Goal: Book appointment/travel/reservation

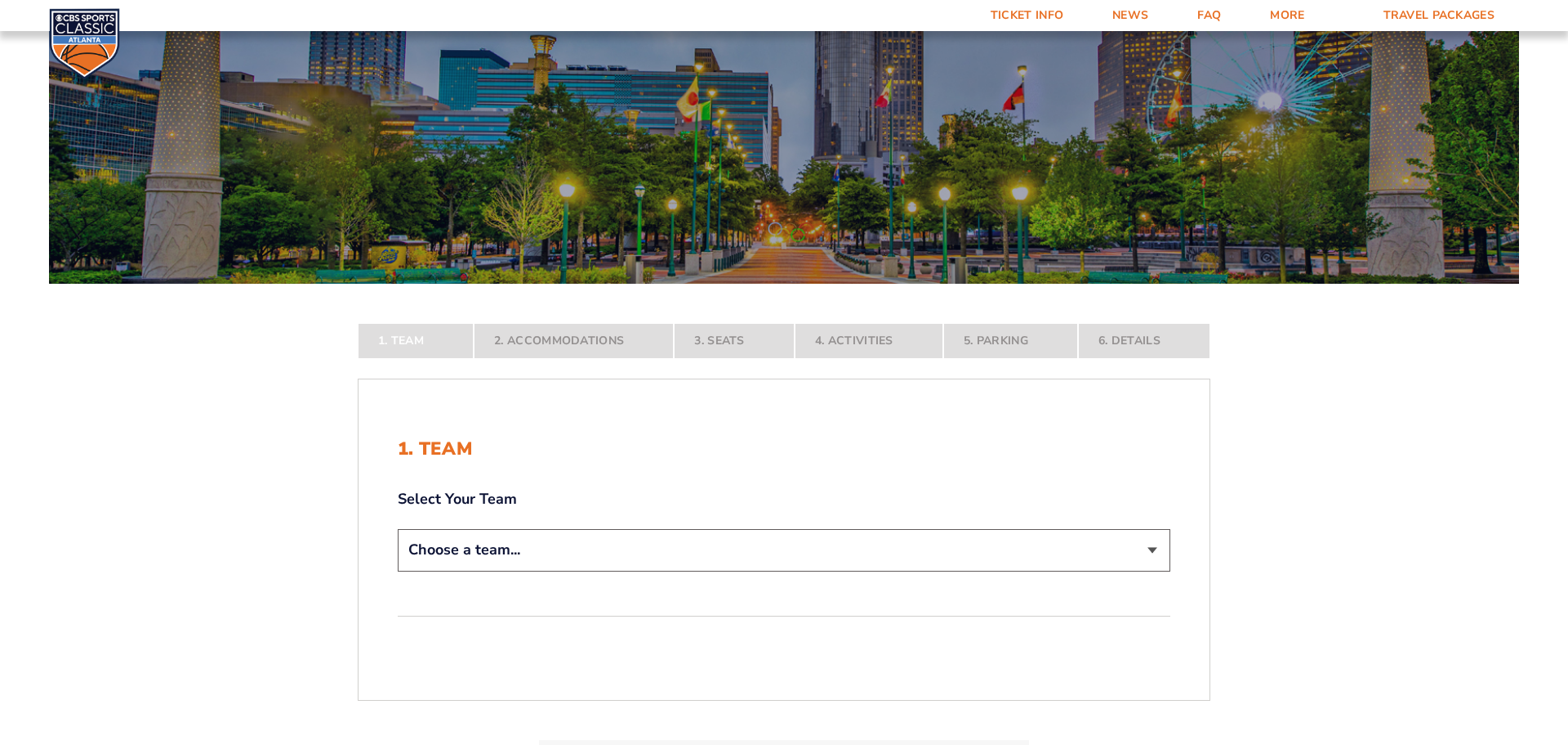
scroll to position [116, 0]
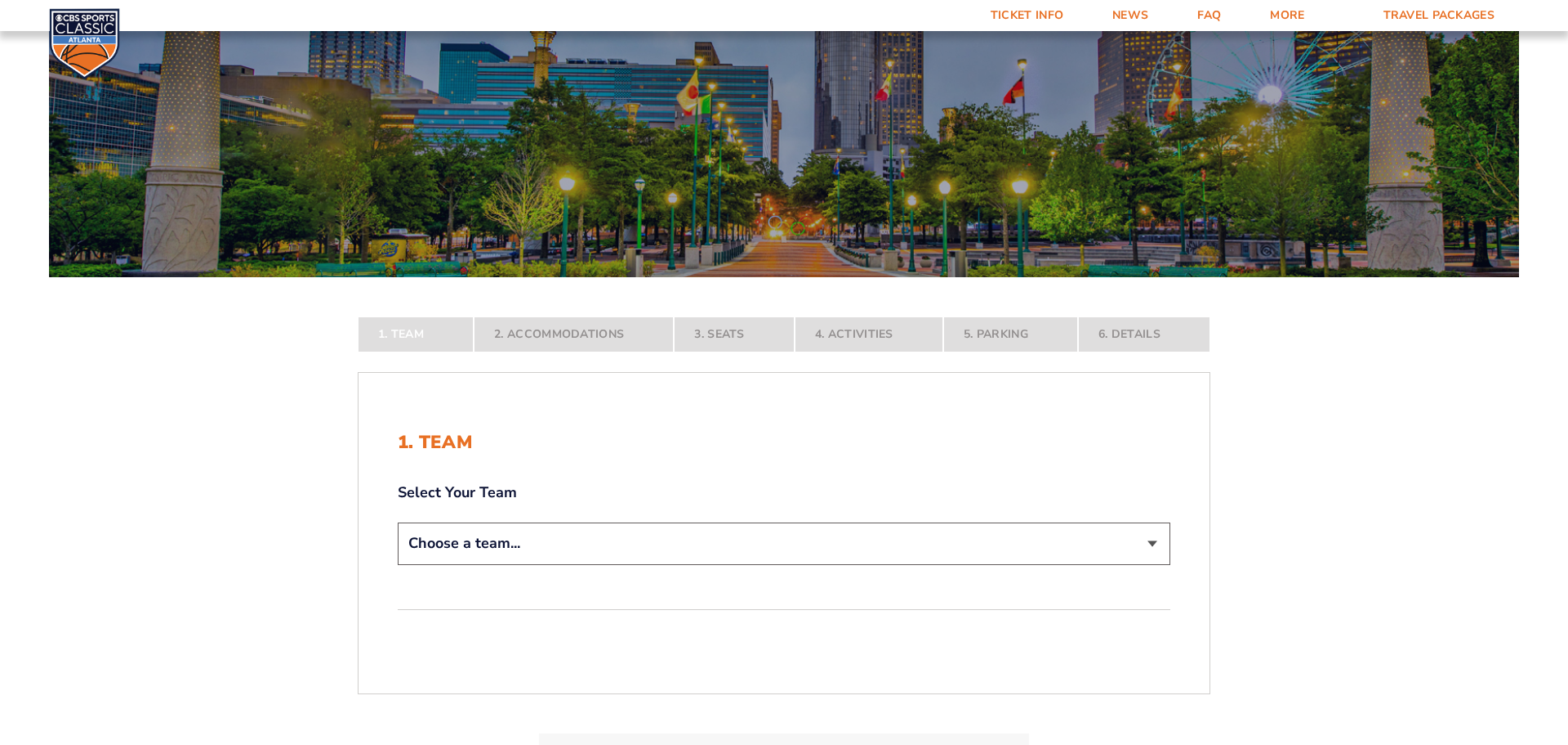
click at [733, 539] on select "Choose a team... [US_STATE] Wildcats [US_STATE] State Buckeyes [US_STATE] Tar H…" at bounding box center [784, 543] width 773 height 42
select select "12956"
click at [398, 522] on select "Choose a team... [US_STATE] Wildcats [US_STATE] State Buckeyes [US_STATE] Tar H…" at bounding box center [784, 543] width 773 height 42
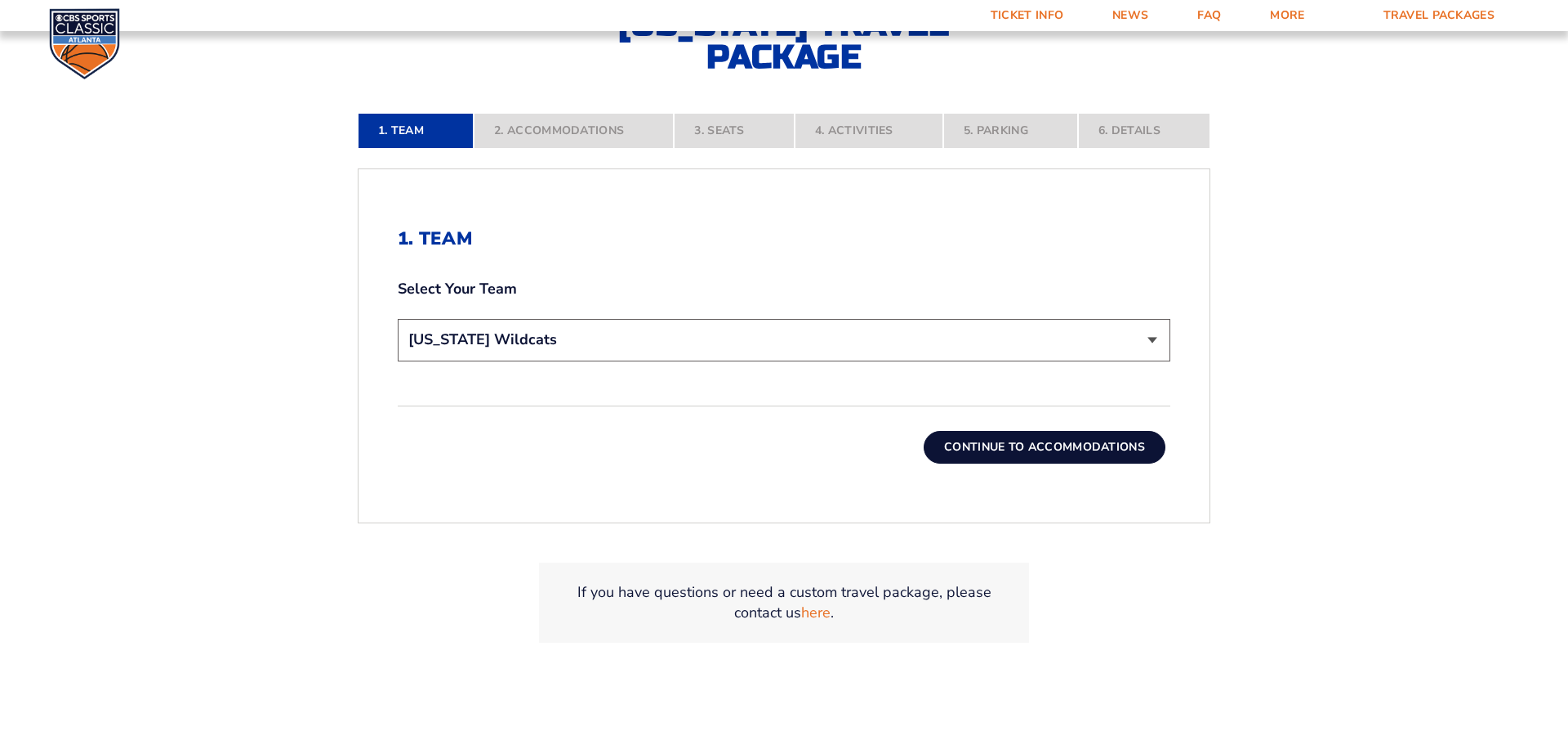
scroll to position [436, 0]
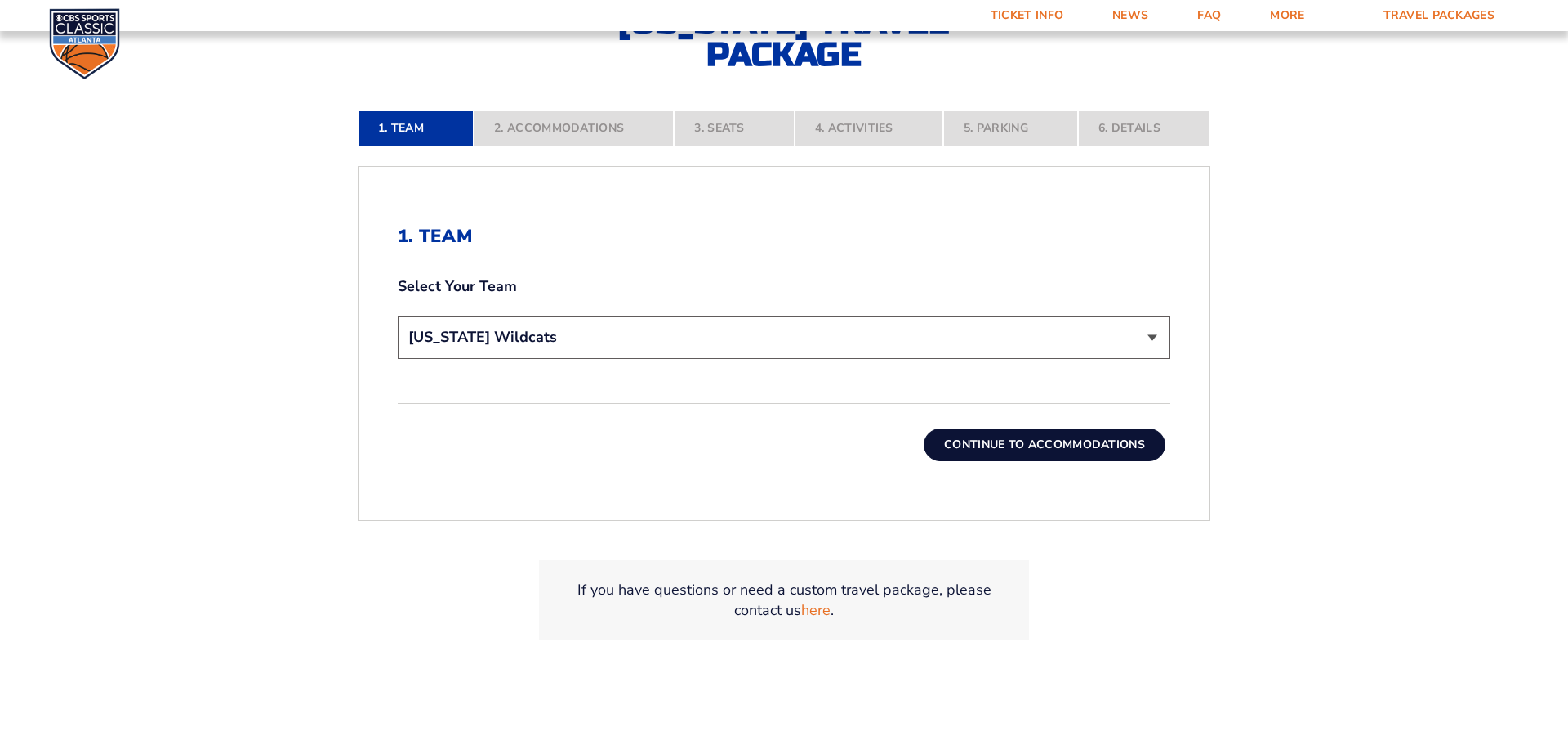
click at [1057, 449] on button "Continue To Accommodations" at bounding box center [1045, 444] width 242 height 32
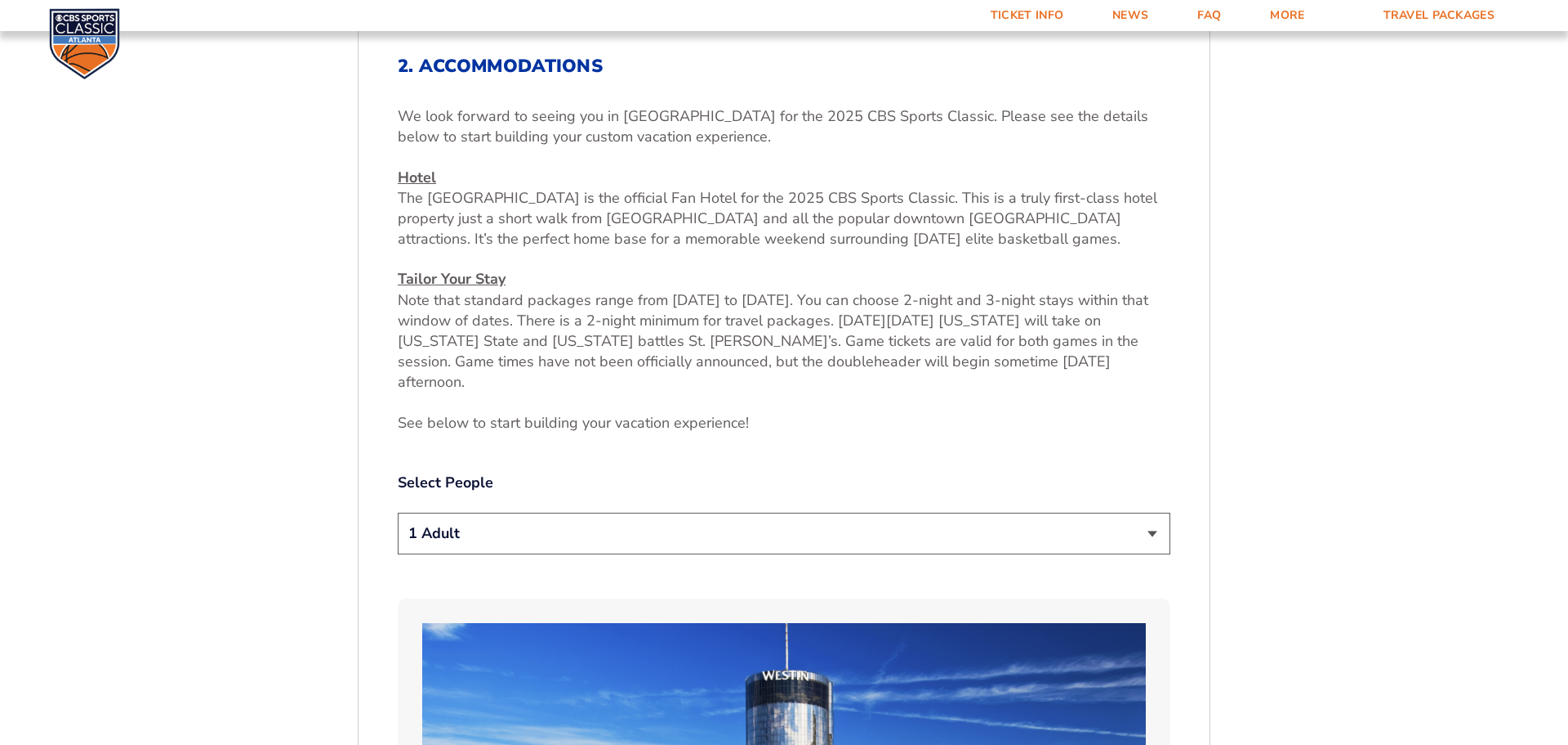
scroll to position [610, 0]
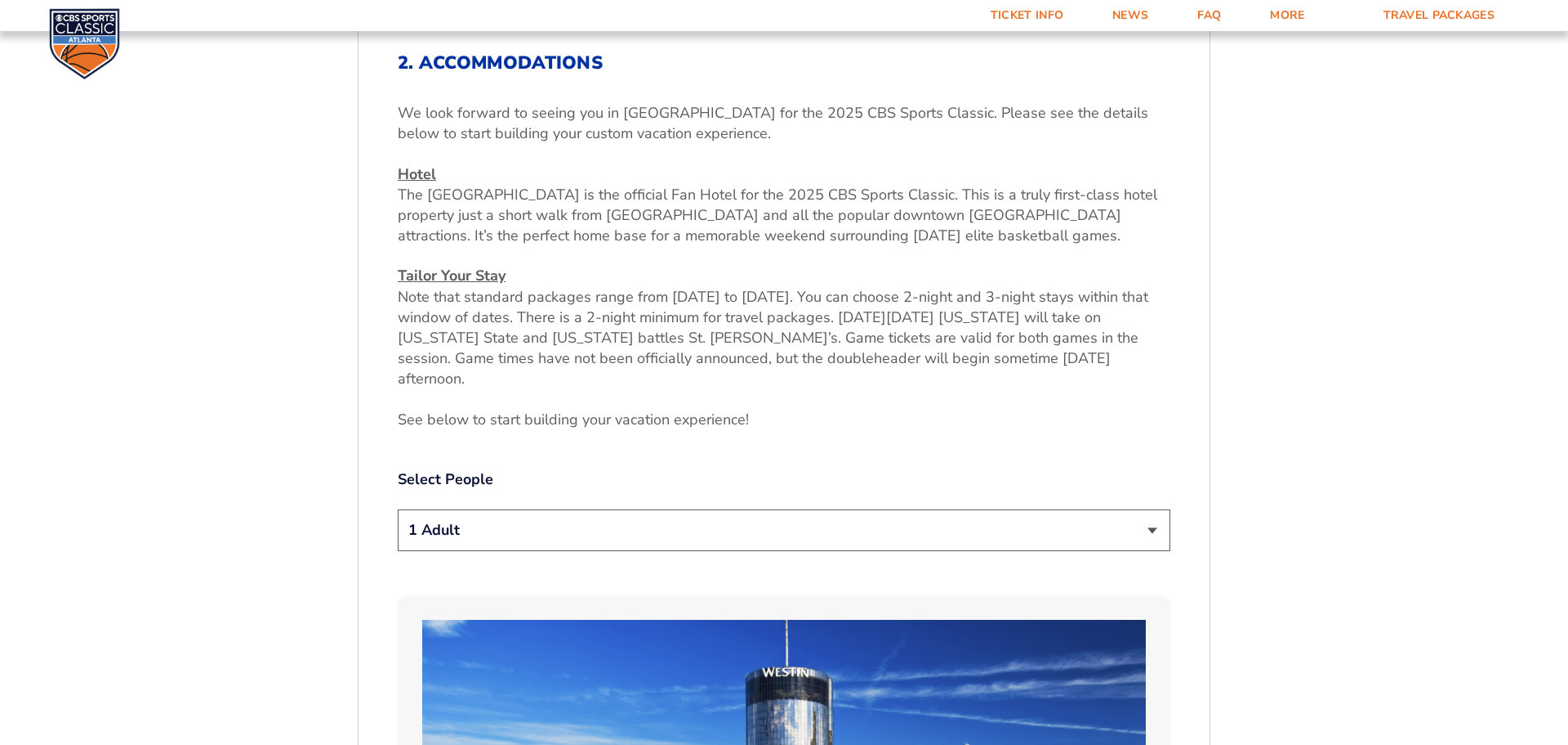
click at [777, 509] on select "1 Adult 2 Adults 3 Adults 4 Adults 2 Adults + 1 Child 2 Adults + 2 Children 2 A…" at bounding box center [784, 530] width 773 height 42
select select "2 Adults"
click at [398, 509] on select "1 Adult 2 Adults 3 Adults 4 Adults 2 Adults + 1 Child 2 Adults + 2 Children 2 A…" at bounding box center [784, 530] width 773 height 42
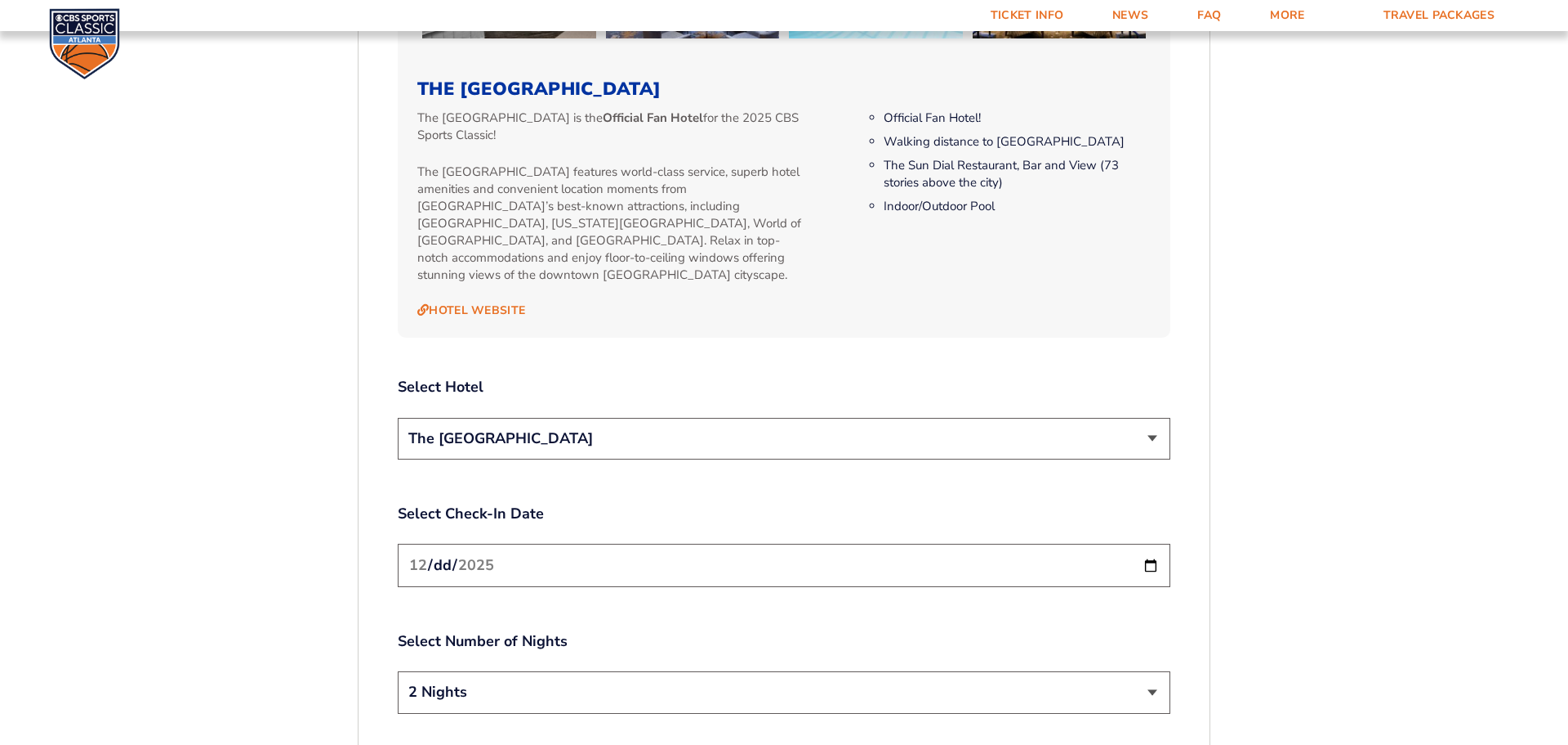
scroll to position [1744, 0]
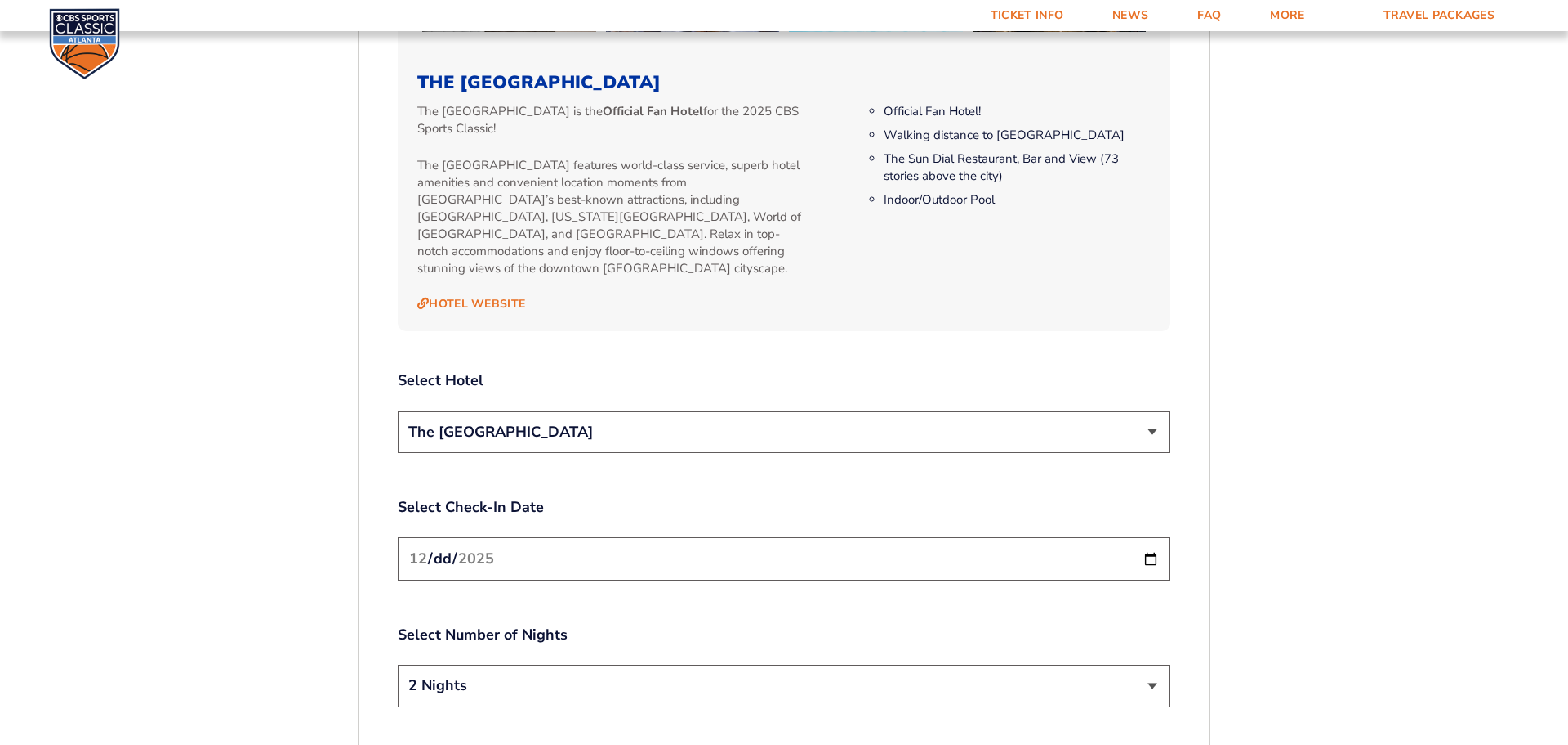
click at [738, 412] on select "The [GEOGRAPHIC_DATA]" at bounding box center [784, 433] width 773 height 42
click at [398, 412] on select "The [GEOGRAPHIC_DATA]" at bounding box center [784, 433] width 773 height 42
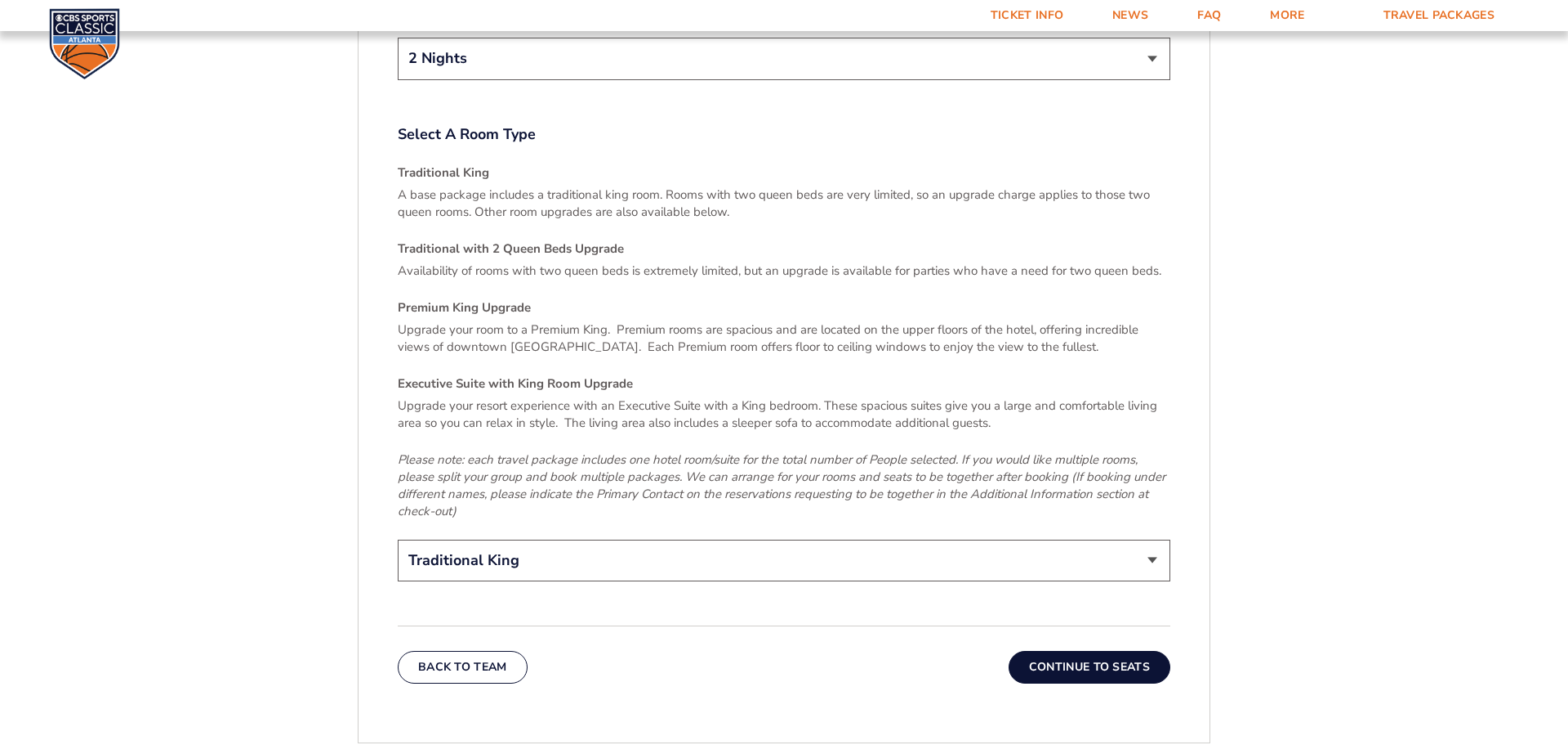
scroll to position [2428, 0]
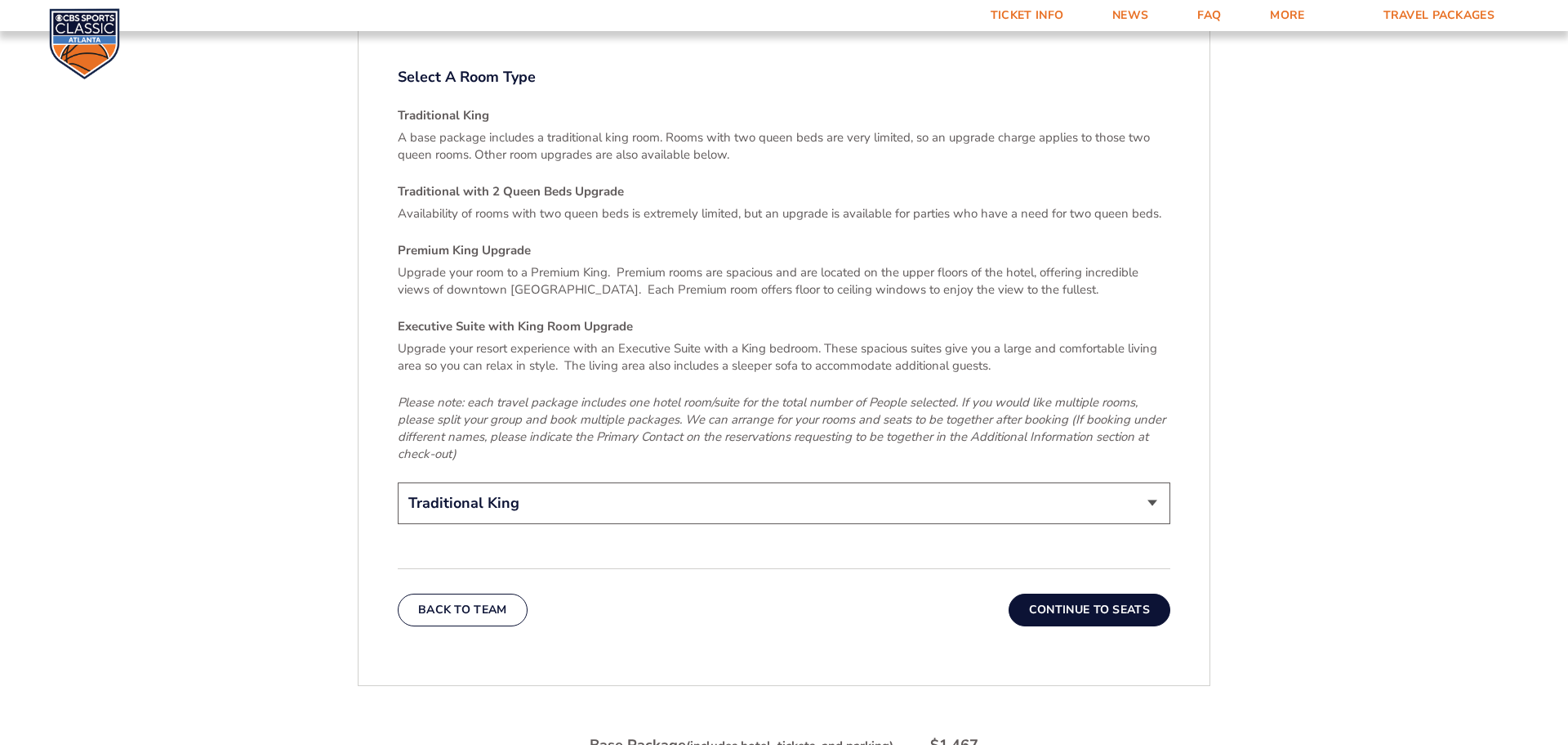
click at [1051, 593] on button "Continue To Seats" at bounding box center [1089, 609] width 161 height 32
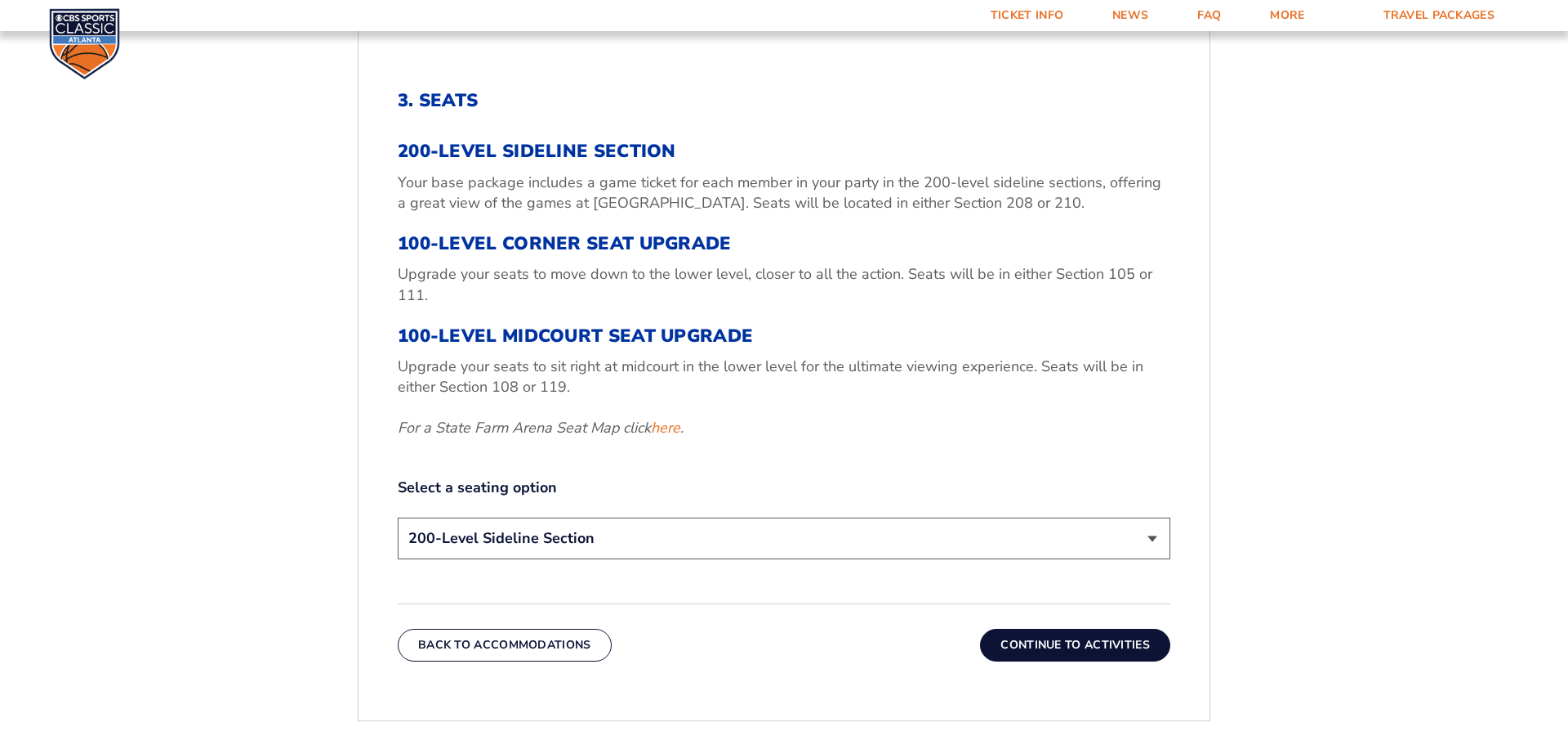
scroll to position [720, 0]
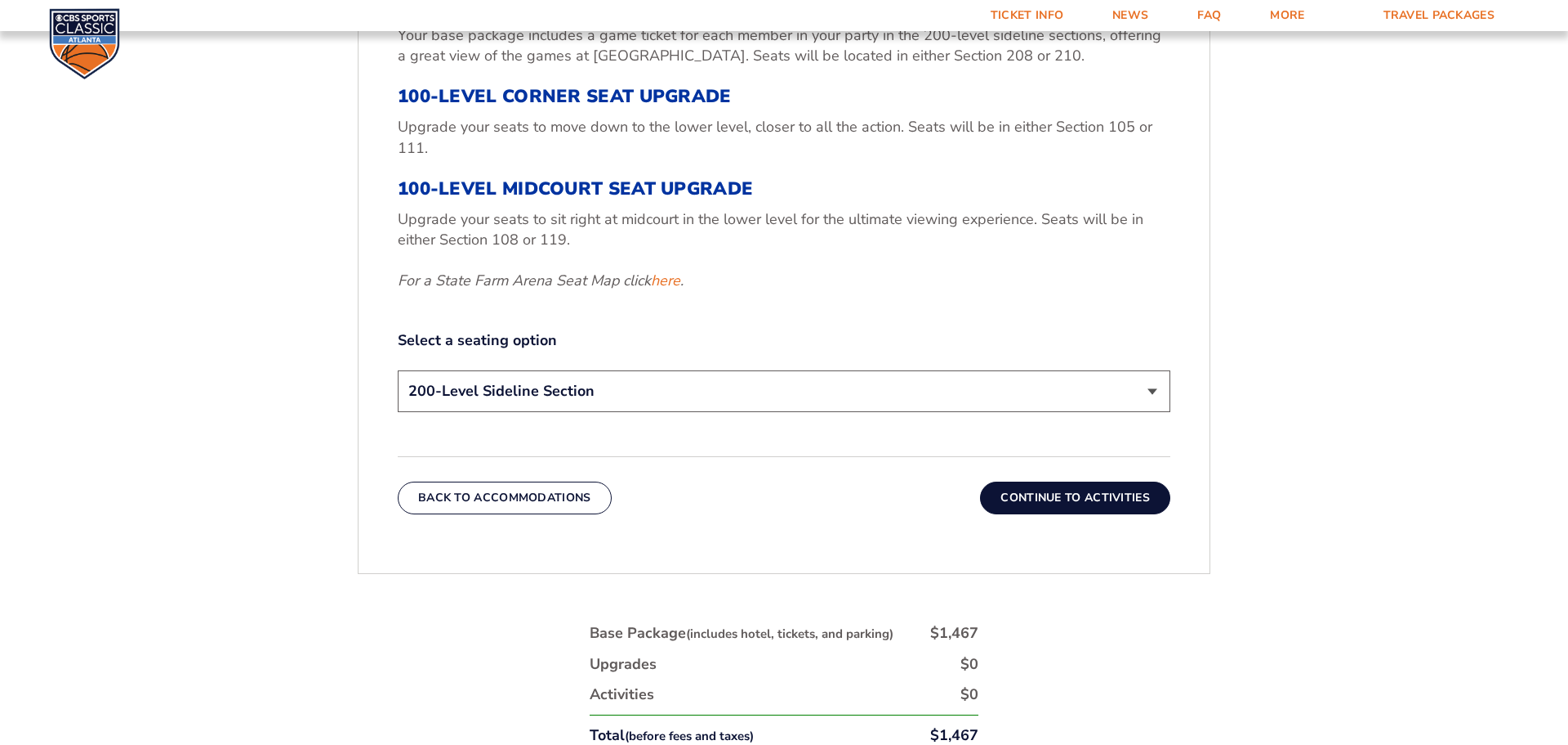
click at [674, 400] on select "200-Level Sideline Section 100-Level Corner Seat Upgrade (+$120 per person) 100…" at bounding box center [784, 391] width 773 height 42
click at [398, 370] on select "200-Level Sideline Section 100-Level Corner Seat Upgrade (+$120 per person) 100…" at bounding box center [784, 391] width 773 height 42
click at [1087, 500] on button "Continue To Activities" at bounding box center [1075, 498] width 190 height 32
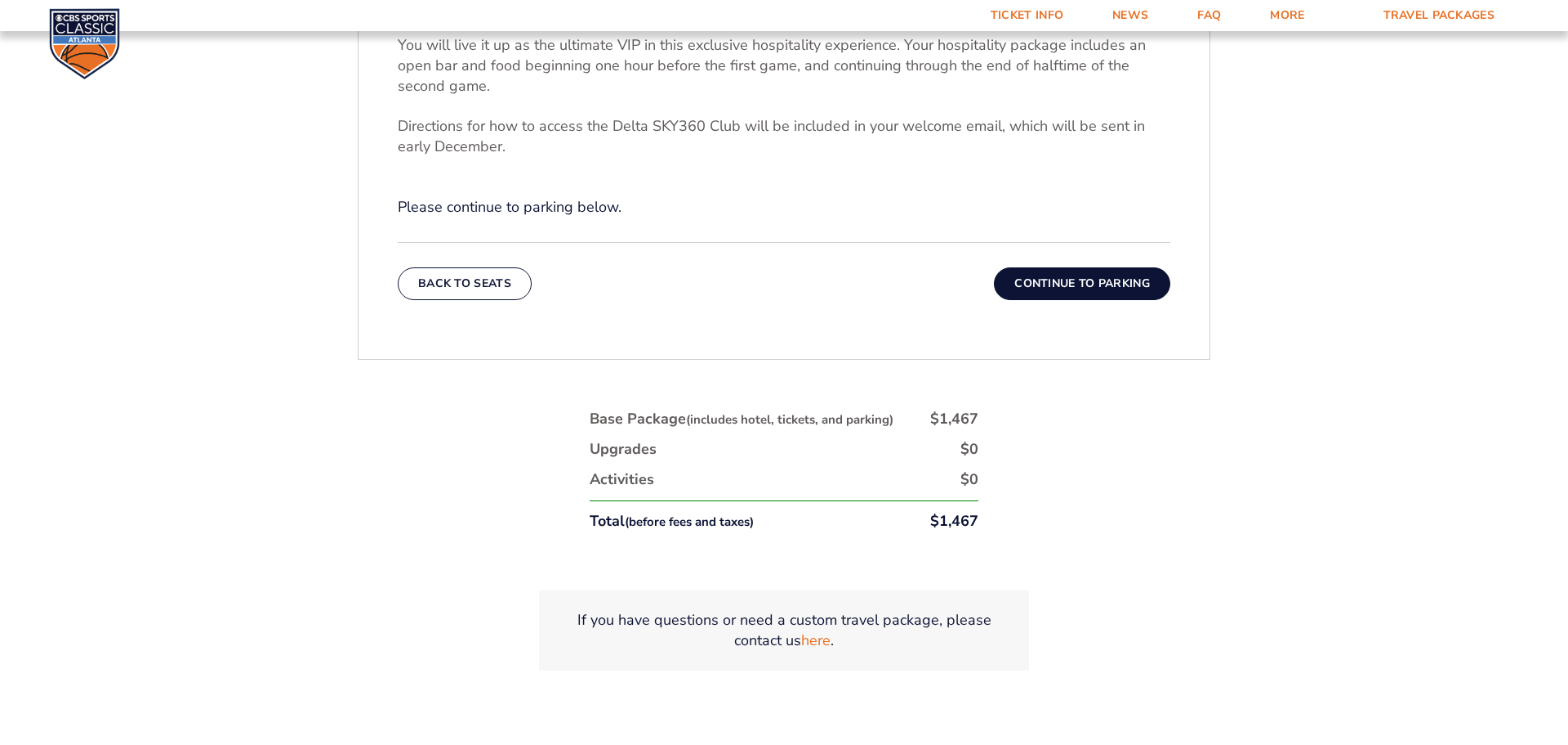
scroll to position [698, 0]
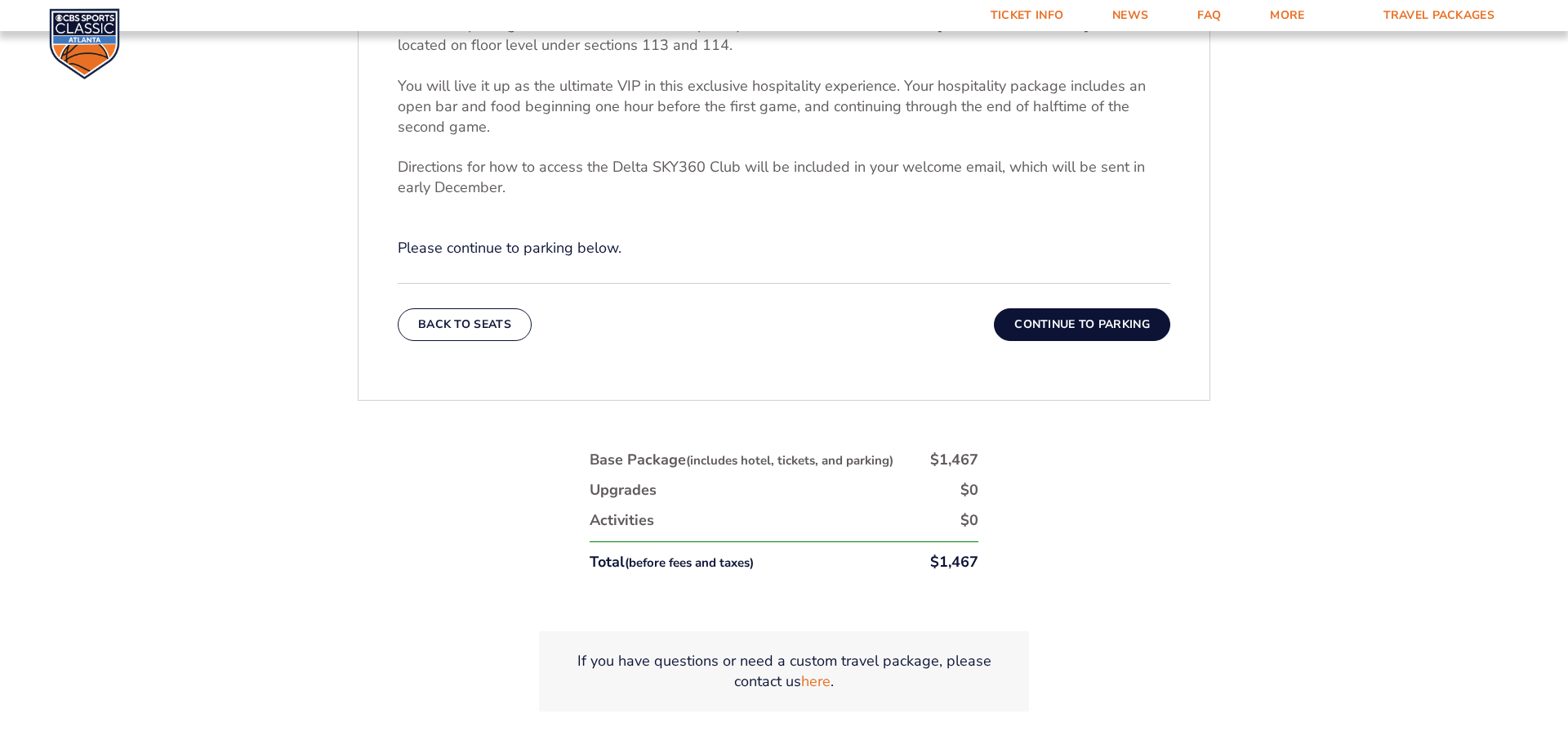
click at [1067, 323] on button "Continue To Parking" at bounding box center [1082, 324] width 176 height 32
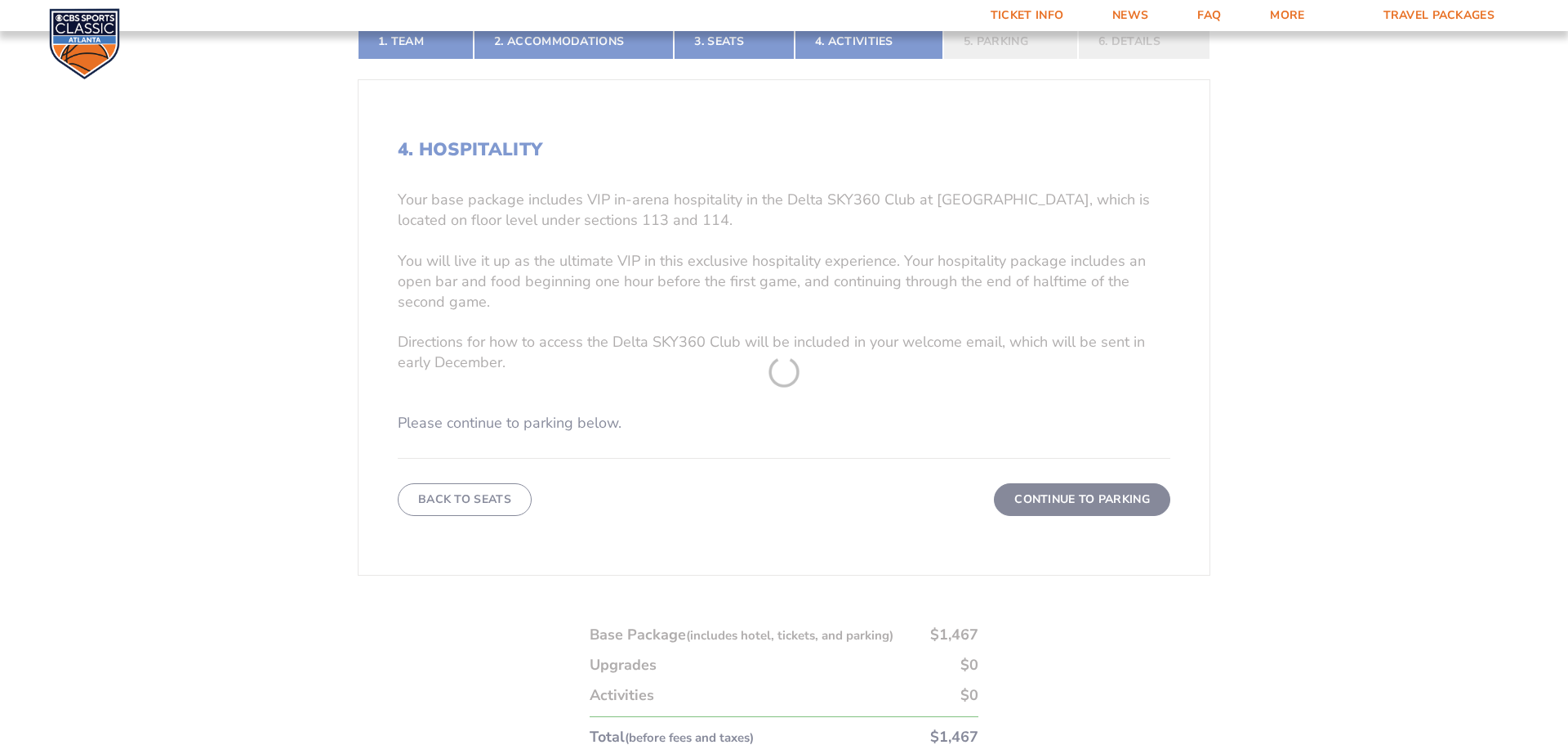
scroll to position [352, 0]
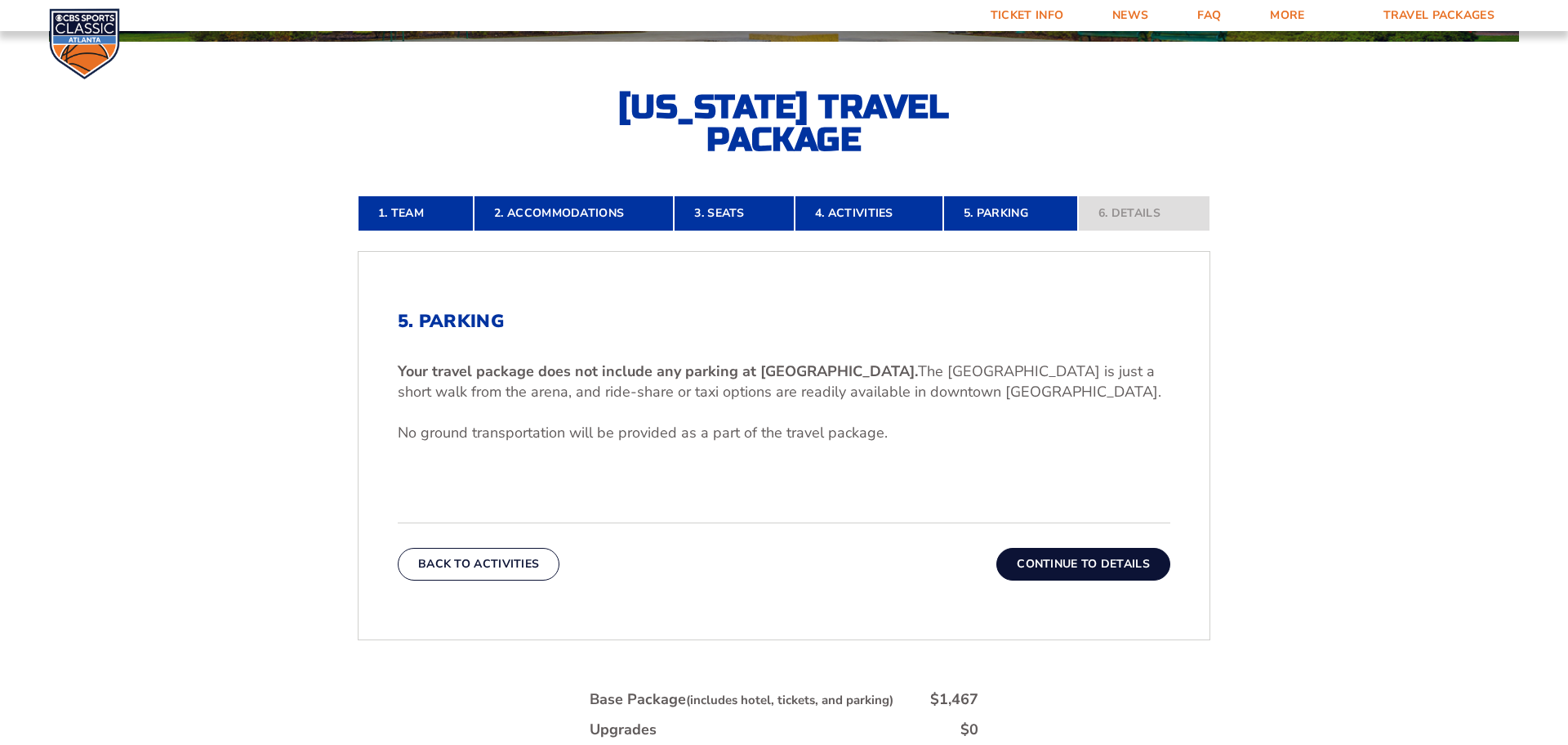
click at [1078, 567] on button "Continue To Details" at bounding box center [1083, 563] width 174 height 32
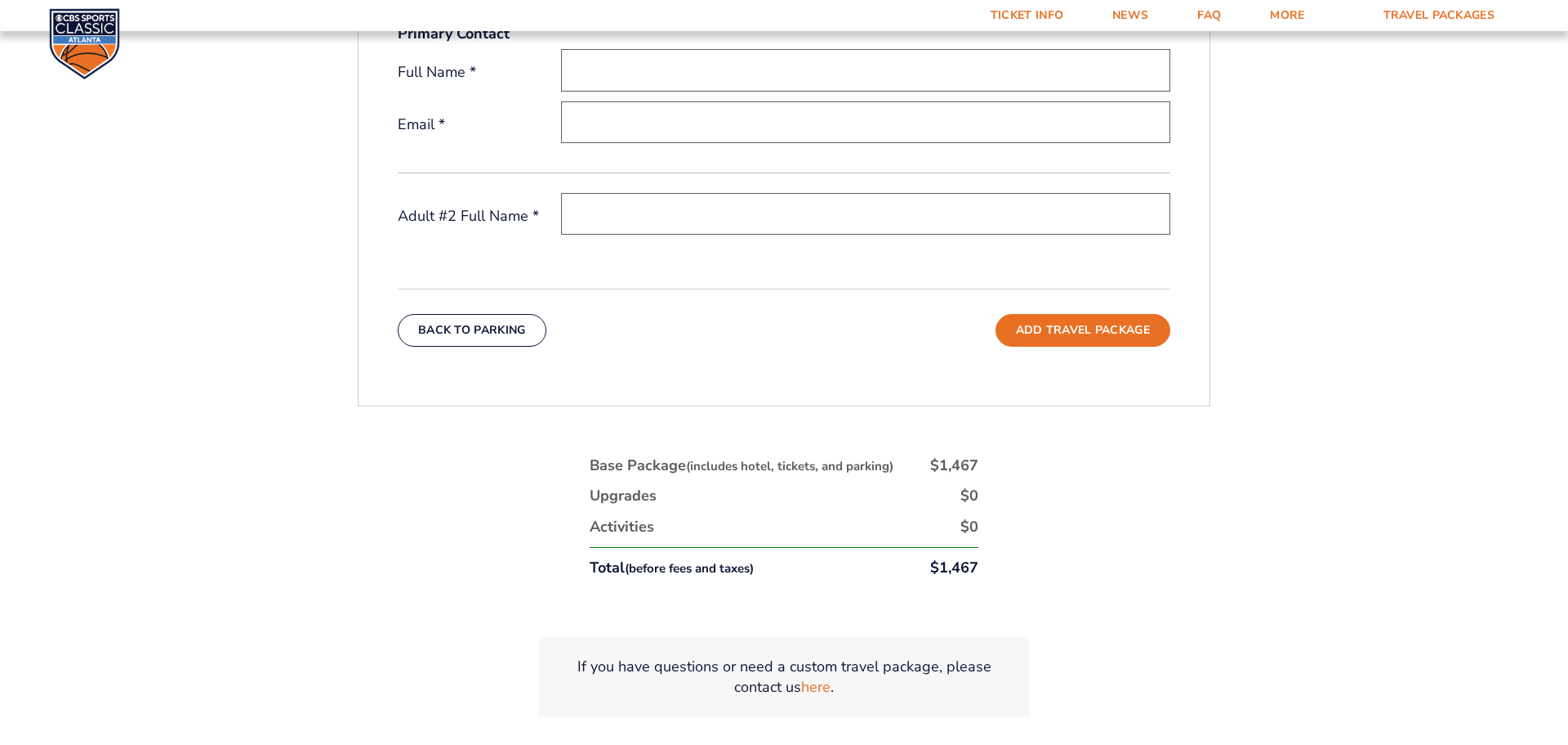
scroll to position [488, 0]
